Goal: Task Accomplishment & Management: Use online tool/utility

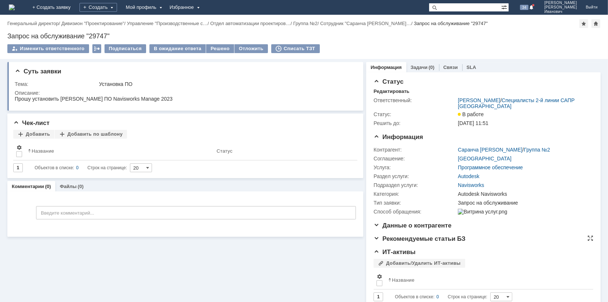
click at [491, 242] on div "Рекомендуемые статьи БЗ" at bounding box center [484, 238] width 220 height 7
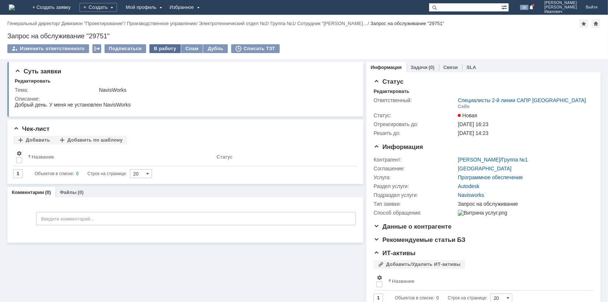
click at [164, 47] on div "В работу" at bounding box center [164, 48] width 31 height 9
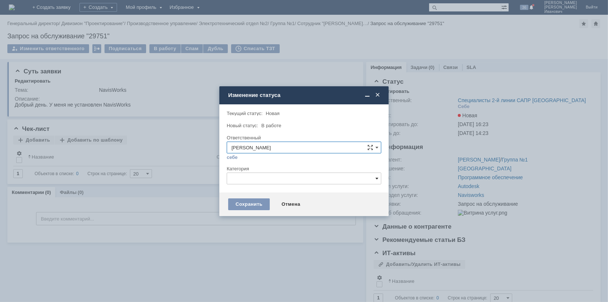
click at [377, 177] on span at bounding box center [377, 178] width 3 height 6
click at [278, 202] on span "Autodesk Navisworks" at bounding box center [304, 203] width 145 height 6
type input "Autodesk Navisworks"
click at [250, 202] on div "Сохранить" at bounding box center [249, 204] width 42 height 12
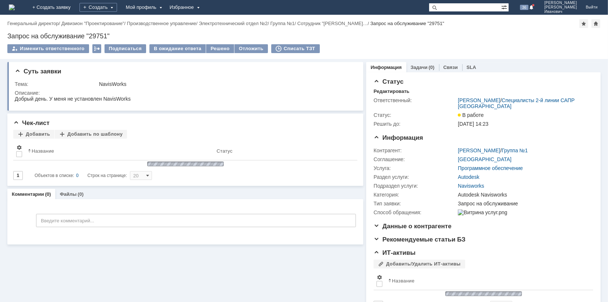
scroll to position [0, 0]
